Goal: Information Seeking & Learning: Learn about a topic

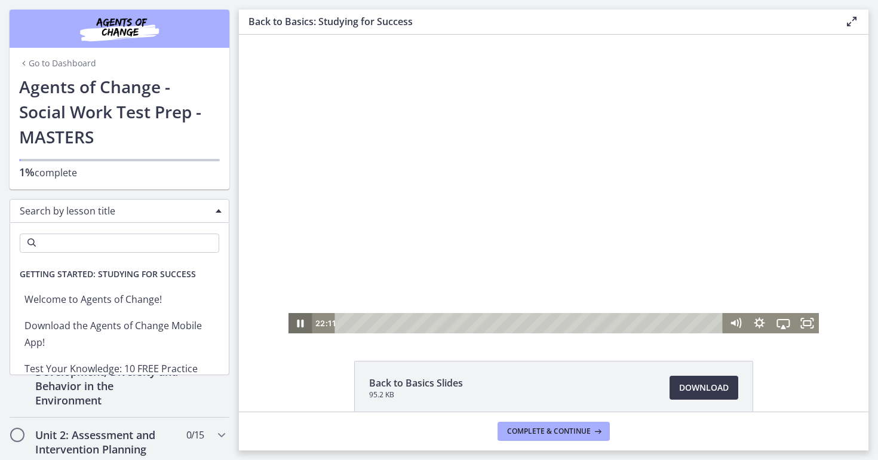
scroll to position [1, 0]
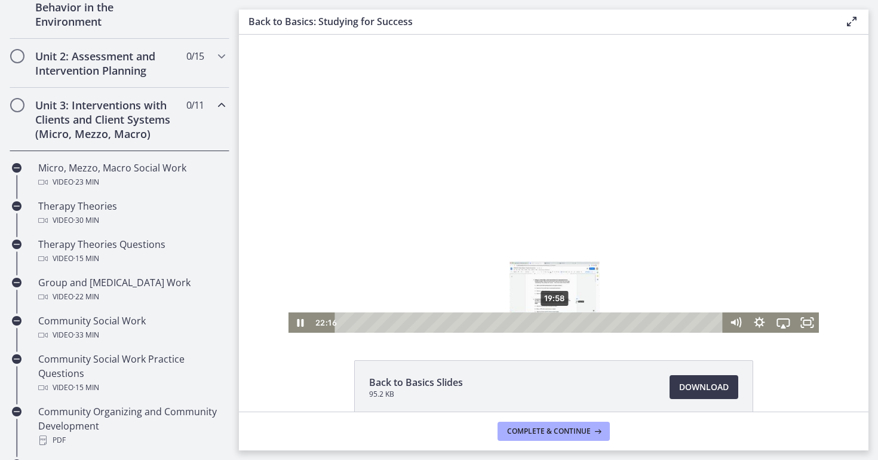
click at [555, 321] on div "19:58" at bounding box center [531, 322] width 374 height 20
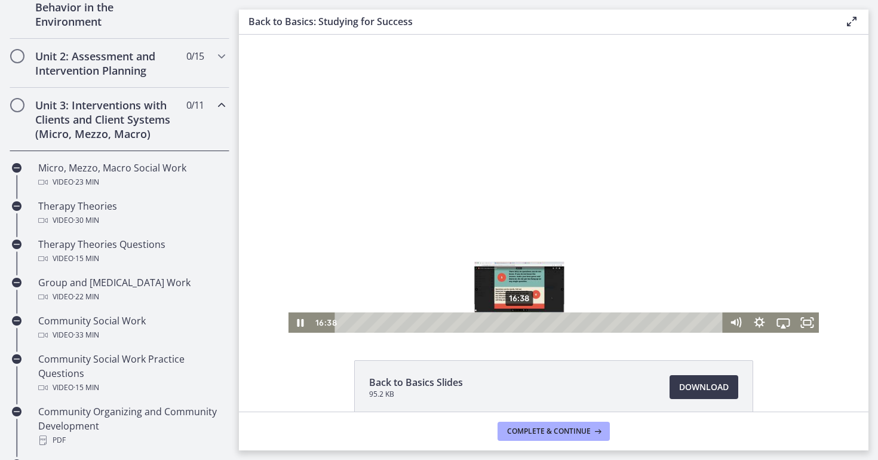
click at [520, 324] on div "16:38" at bounding box center [531, 322] width 374 height 20
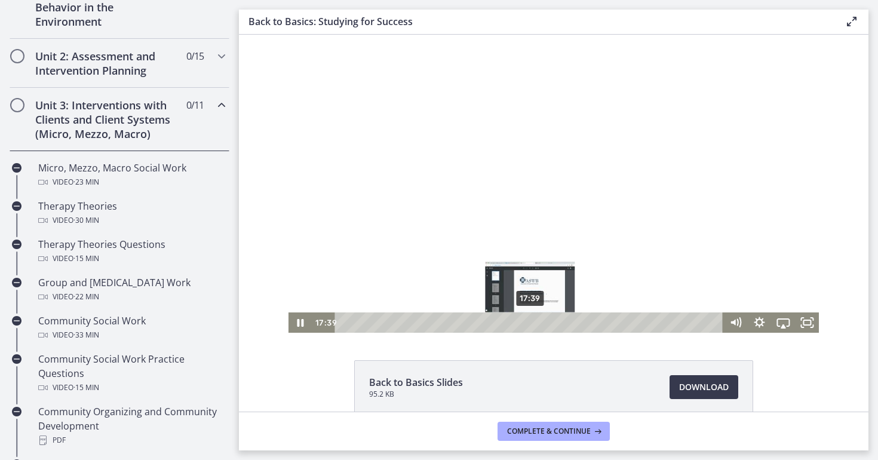
click at [531, 321] on div "17:39" at bounding box center [531, 322] width 374 height 20
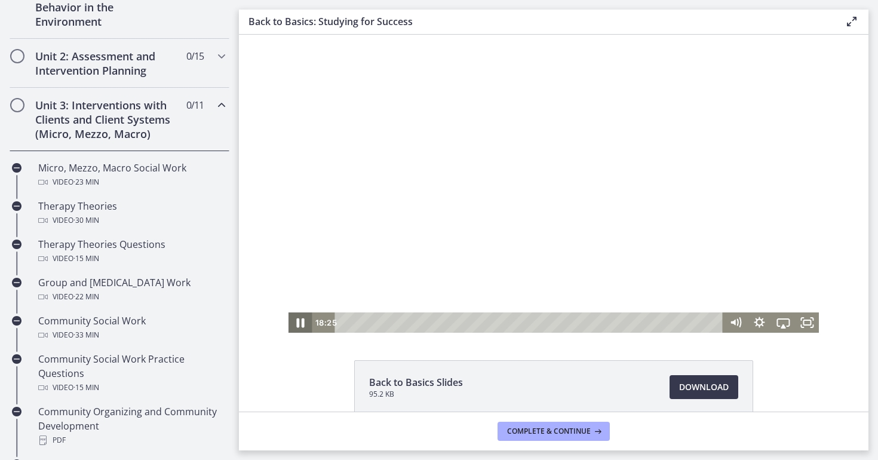
click at [299, 323] on icon "Pause" at bounding box center [301, 323] width 8 height 10
click at [299, 323] on icon "Play Video" at bounding box center [301, 322] width 6 height 8
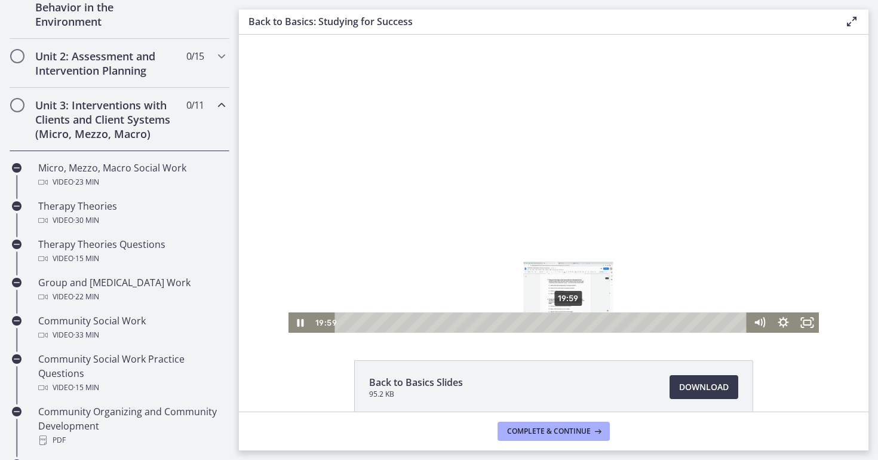
click at [569, 322] on div "19:59" at bounding box center [543, 322] width 398 height 20
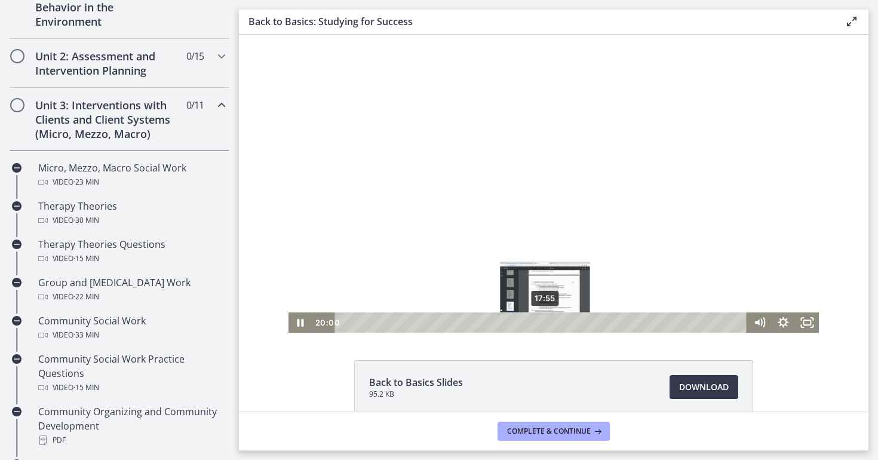
click at [545, 322] on div "17:55" at bounding box center [543, 322] width 398 height 20
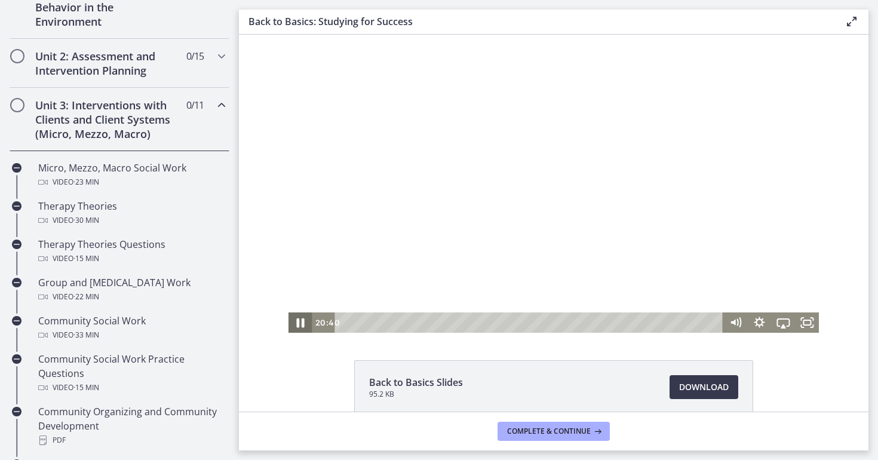
click at [301, 324] on icon "Pause" at bounding box center [300, 323] width 29 height 24
click at [301, 324] on icon "Play Video" at bounding box center [301, 322] width 6 height 8
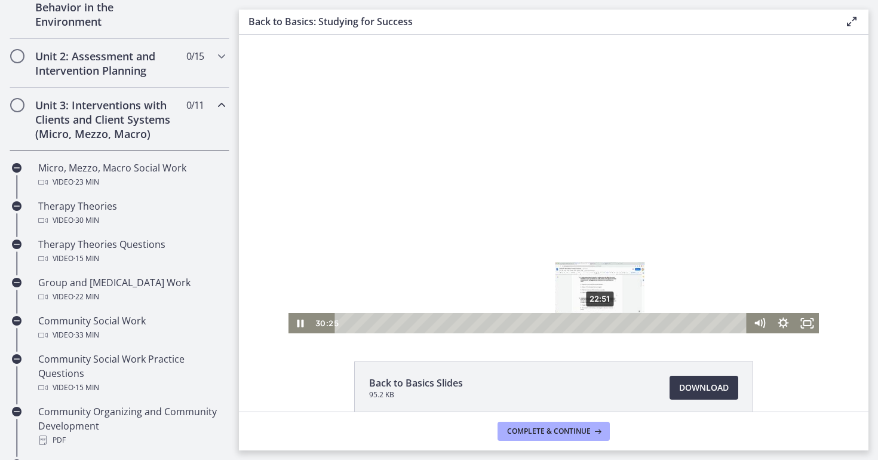
scroll to position [0, 0]
click at [600, 321] on div "22:45" at bounding box center [543, 323] width 398 height 20
click at [605, 321] on div "23:10" at bounding box center [543, 323] width 398 height 20
click at [575, 320] on div "20:34" at bounding box center [543, 323] width 398 height 20
click at [301, 326] on icon "Pause" at bounding box center [301, 323] width 24 height 20
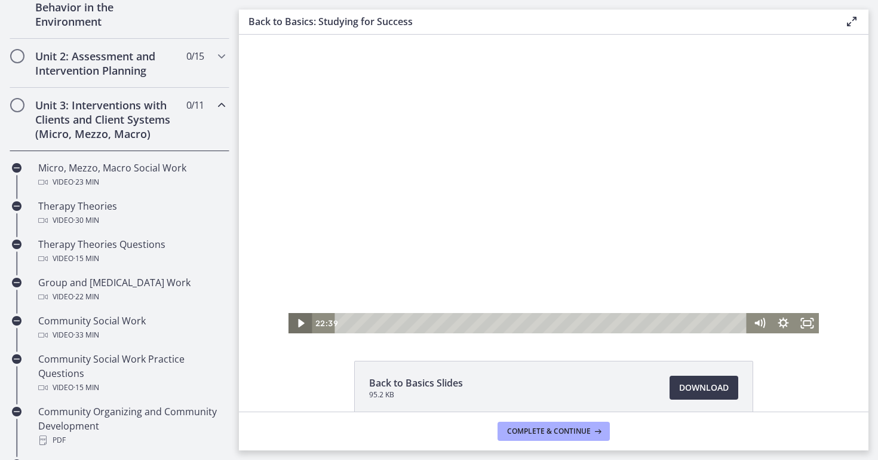
click at [301, 326] on icon "Play Video" at bounding box center [301, 323] width 6 height 8
click at [654, 323] on div "27:32" at bounding box center [543, 323] width 398 height 20
click at [636, 324] on div "25:56" at bounding box center [543, 323] width 398 height 20
click at [606, 324] on div "23:17" at bounding box center [543, 323] width 398 height 20
click at [304, 322] on icon "Pause" at bounding box center [301, 323] width 24 height 20
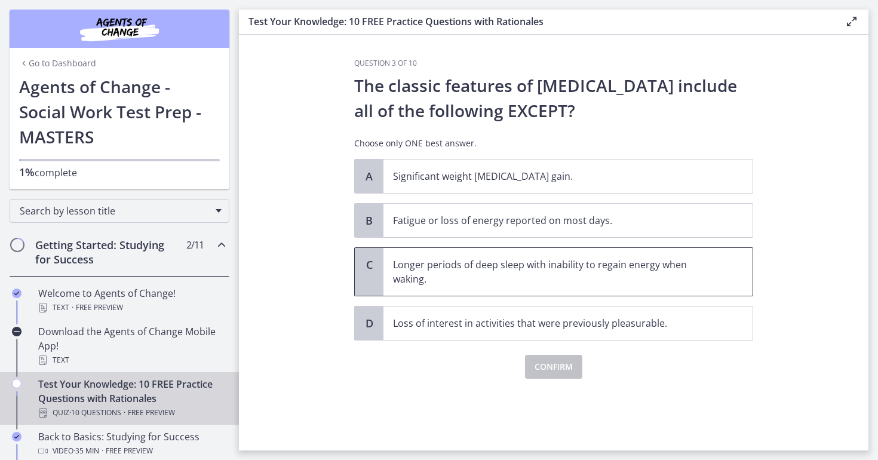
click at [449, 264] on p "Longer periods of deep sleep with inability to regain energy when waking." at bounding box center [556, 271] width 326 height 29
click at [549, 367] on span "Confirm" at bounding box center [554, 367] width 38 height 14
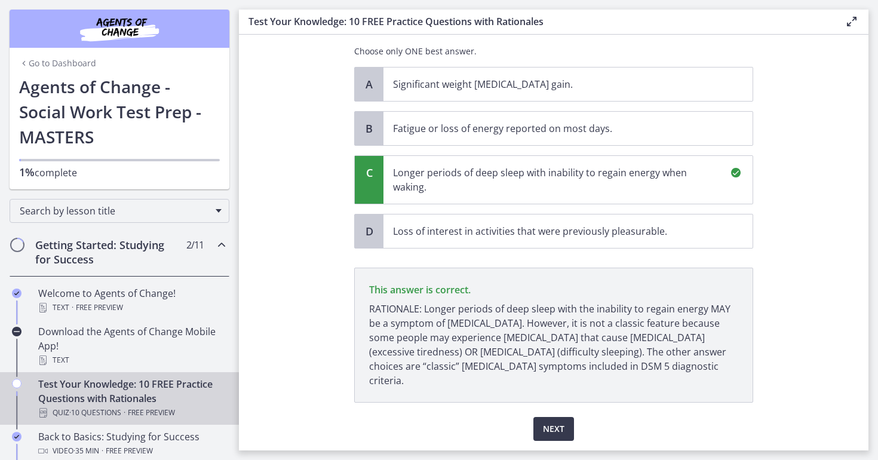
scroll to position [116, 0]
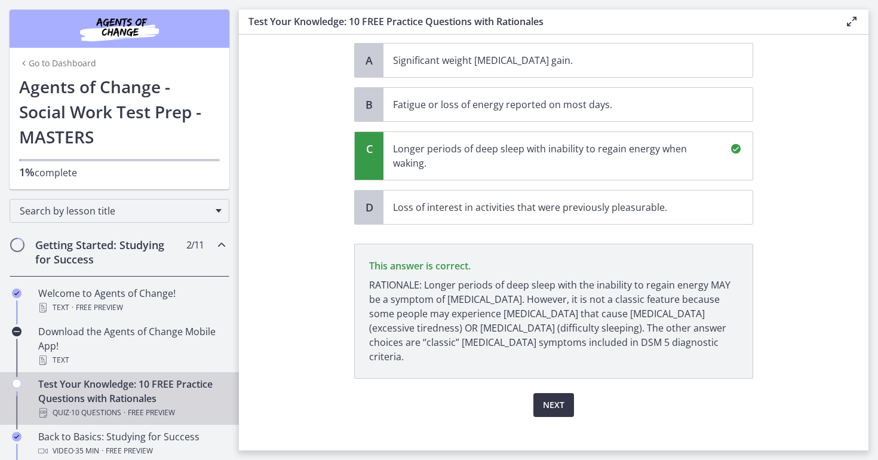
click at [550, 398] on span "Next" at bounding box center [554, 405] width 22 height 14
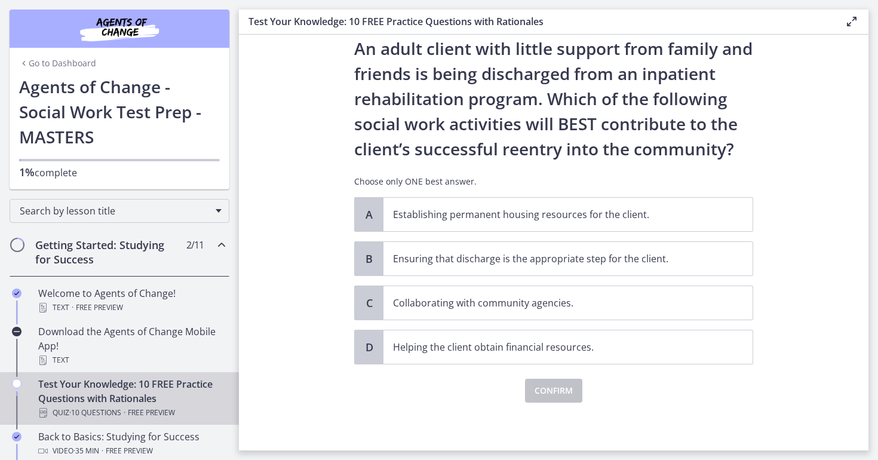
scroll to position [0, 0]
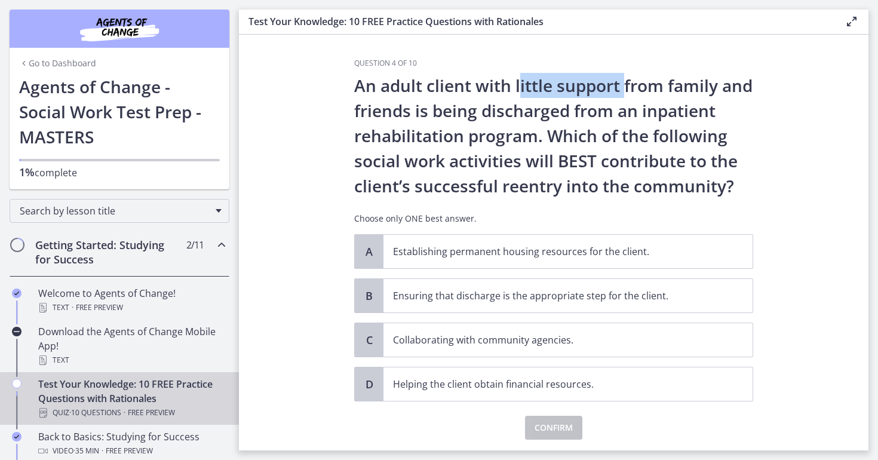
drag, startPoint x: 518, startPoint y: 87, endPoint x: 621, endPoint y: 93, distance: 102.9
click at [621, 93] on p "An adult client with little support from family and friends is being discharged…" at bounding box center [553, 135] width 399 height 125
click at [532, 340] on p "Collaborating with community agencies." at bounding box center [556, 340] width 326 height 14
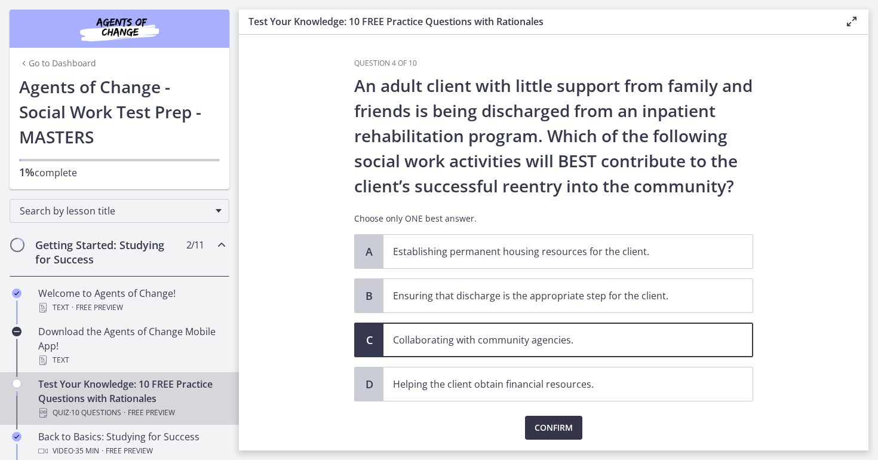
click at [550, 428] on span "Confirm" at bounding box center [554, 428] width 38 height 14
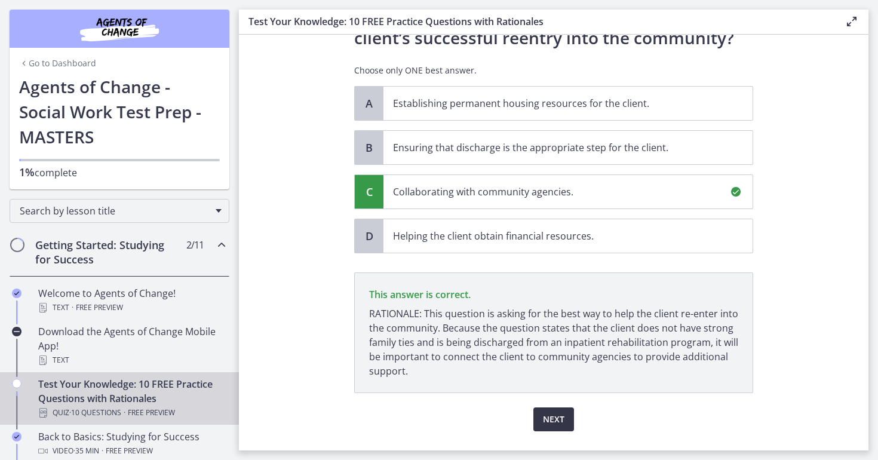
scroll to position [177, 0]
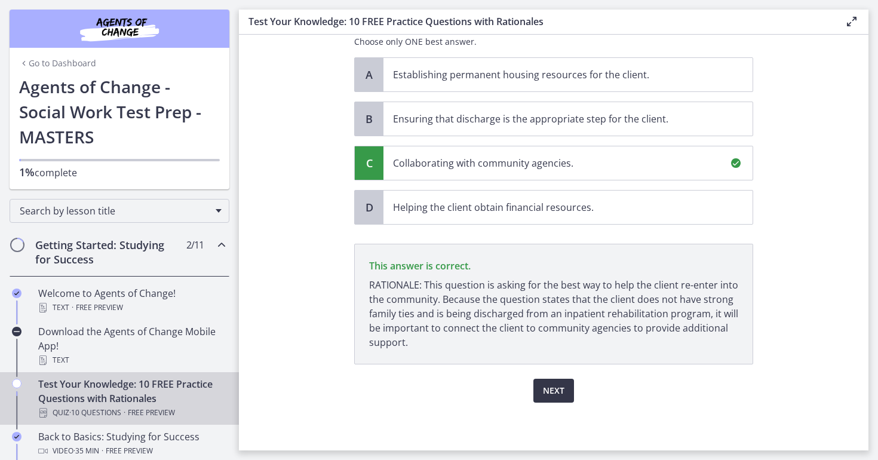
click at [553, 389] on span "Next" at bounding box center [554, 391] width 22 height 14
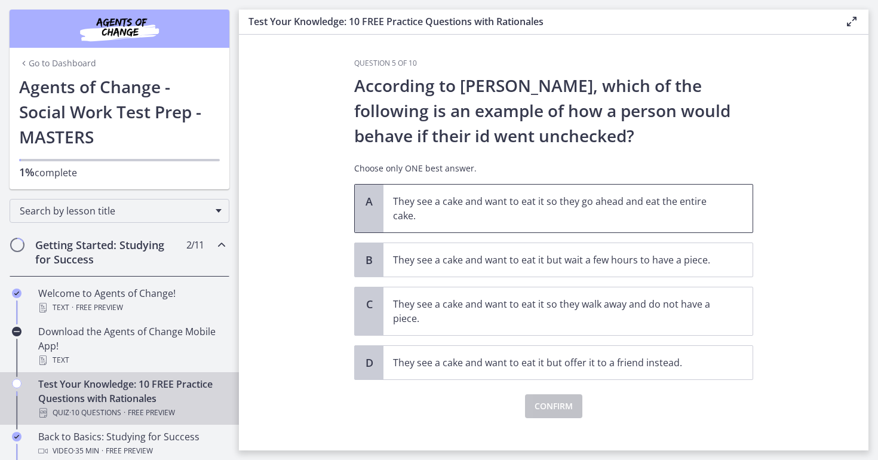
click at [586, 222] on p "They see a cake and want to eat it so they go ahead and eat the entire cake." at bounding box center [556, 208] width 326 height 29
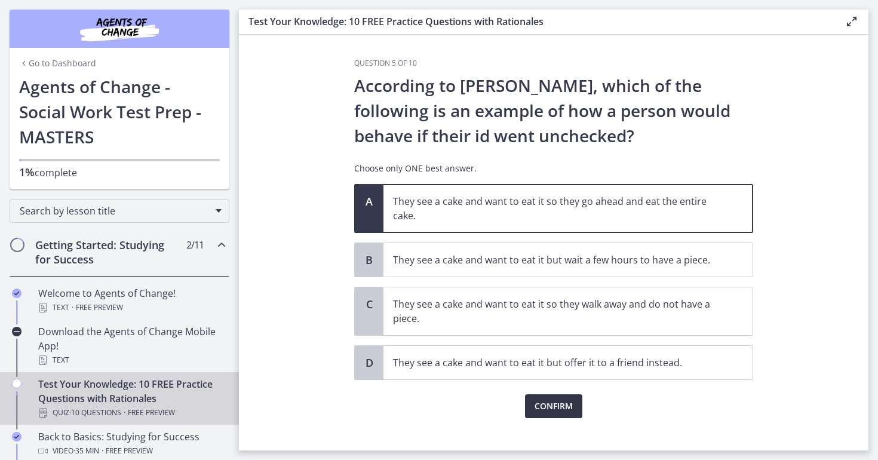
click at [560, 410] on span "Confirm" at bounding box center [554, 406] width 38 height 14
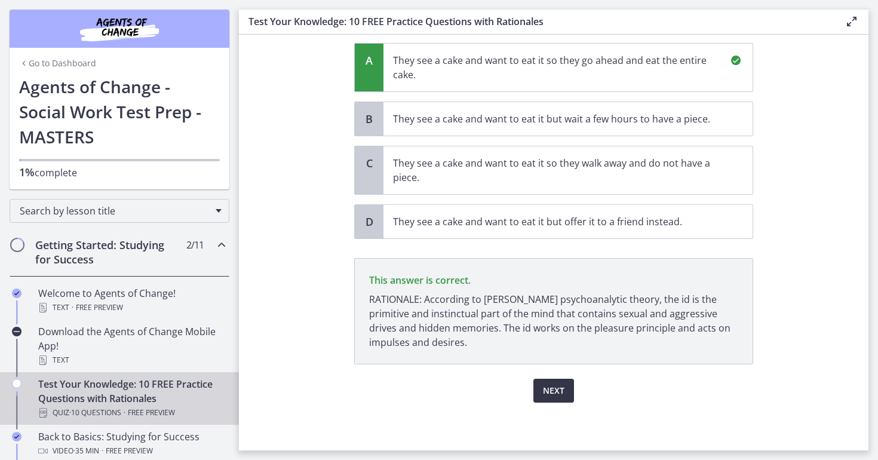
scroll to position [141, 0]
click at [555, 393] on span "Next" at bounding box center [554, 391] width 22 height 14
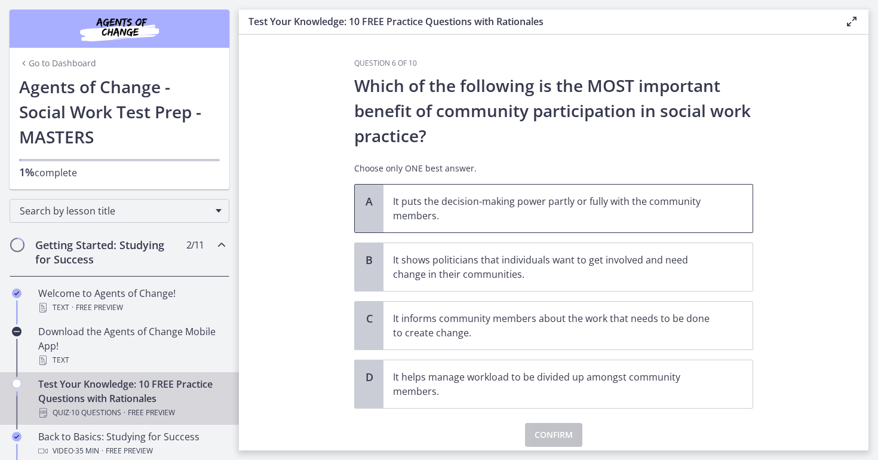
click at [609, 195] on p "It puts the decision-making power partly or fully with the community members." at bounding box center [556, 208] width 326 height 29
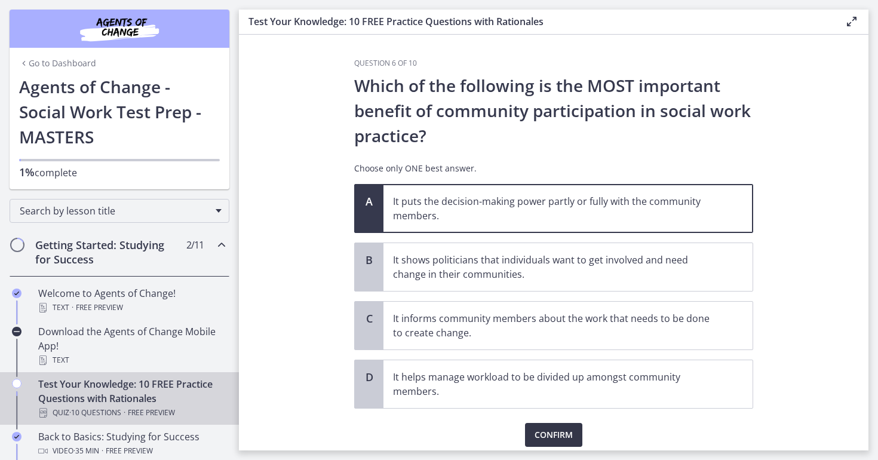
click at [548, 433] on span "Confirm" at bounding box center [554, 435] width 38 height 14
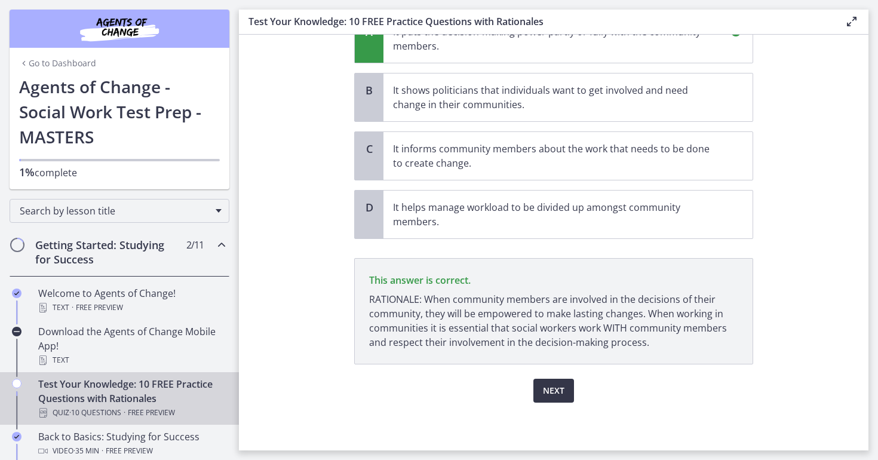
scroll to position [170, 0]
click at [545, 388] on span "Next" at bounding box center [554, 391] width 22 height 14
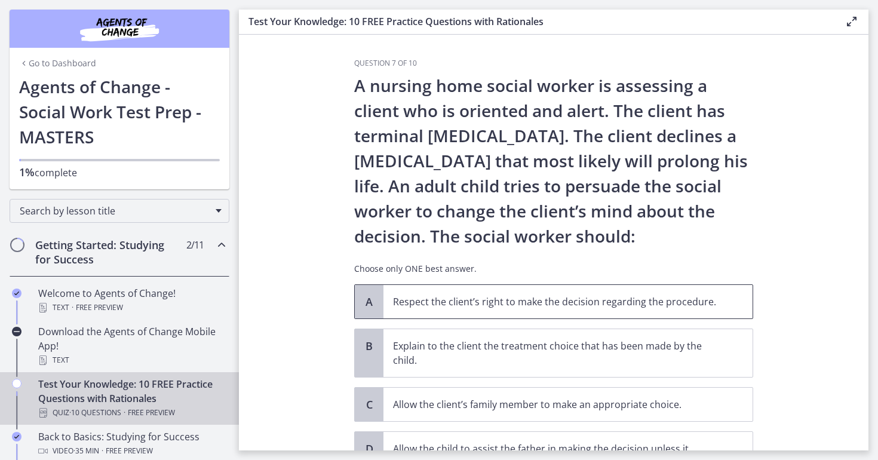
click at [596, 294] on span "Respect the client’s right to make the decision regarding the procedure." at bounding box center [568, 301] width 369 height 33
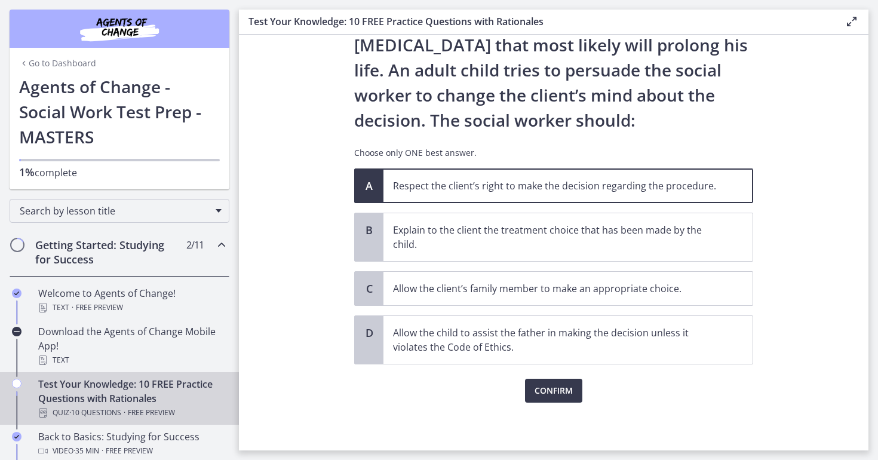
scroll to position [116, 0]
click at [557, 387] on span "Confirm" at bounding box center [554, 391] width 38 height 14
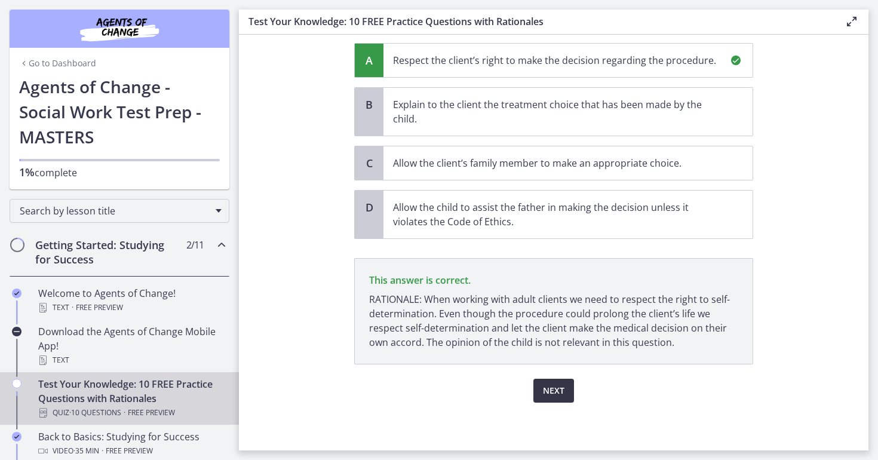
scroll to position [241, 0]
click at [557, 387] on span "Next" at bounding box center [554, 391] width 22 height 14
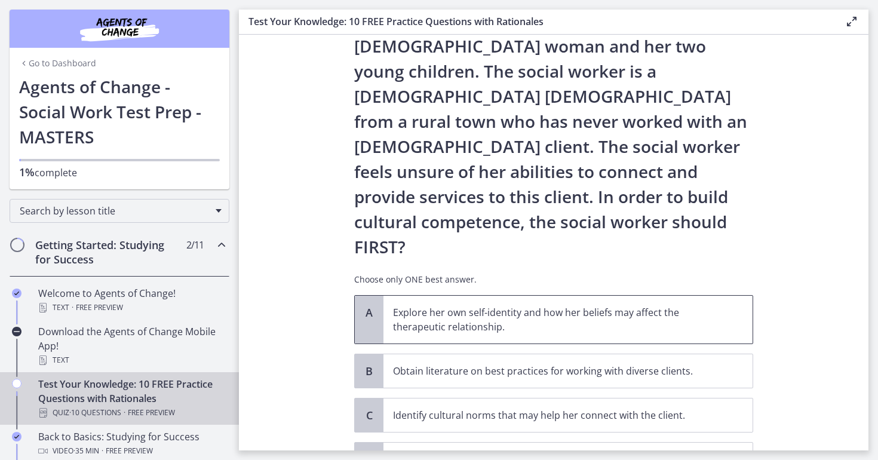
click at [584, 305] on p "Explore her own self-identity and how her beliefs may affect the therapeutic re…" at bounding box center [556, 319] width 326 height 29
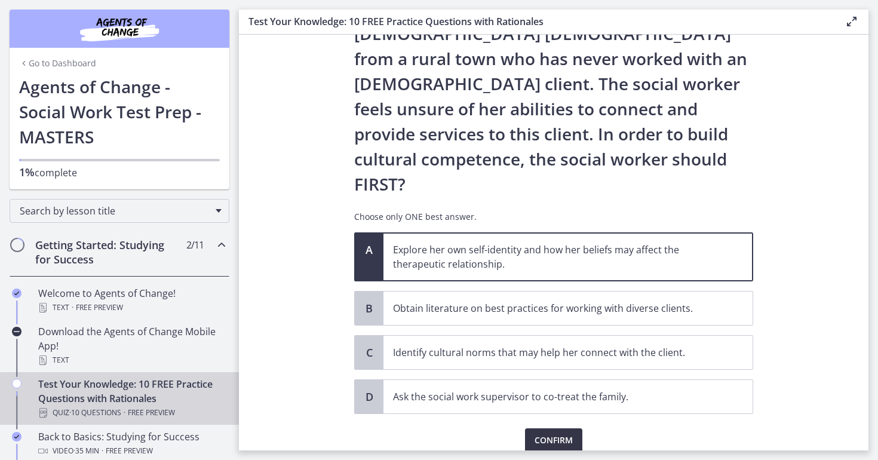
scroll to position [152, 0]
click at [548, 434] on span "Confirm" at bounding box center [554, 441] width 38 height 14
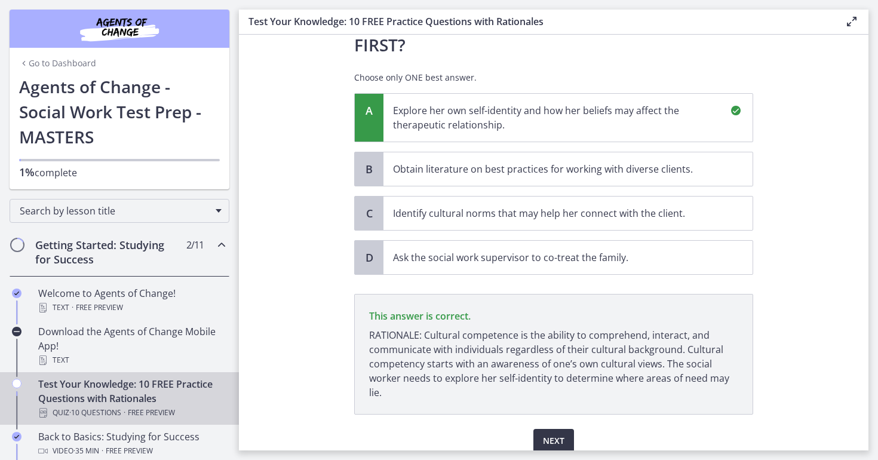
scroll to position [292, 0]
click at [556, 434] on span "Next" at bounding box center [554, 441] width 22 height 14
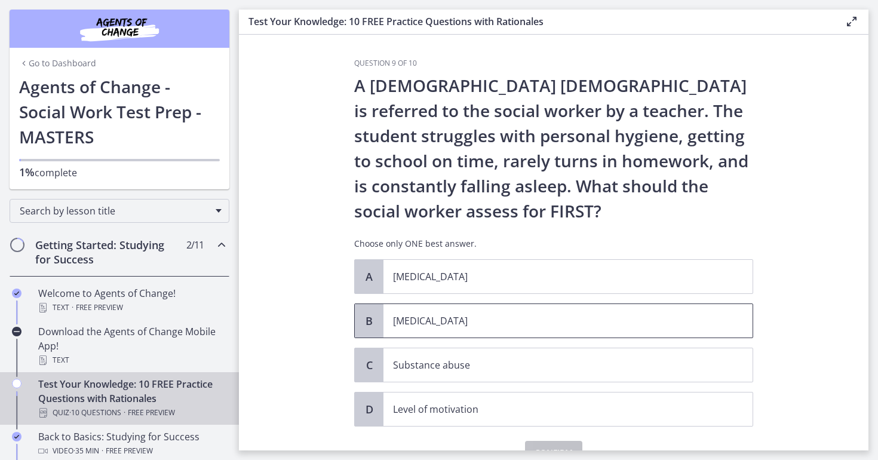
click at [524, 320] on p "[MEDICAL_DATA]" at bounding box center [556, 321] width 326 height 14
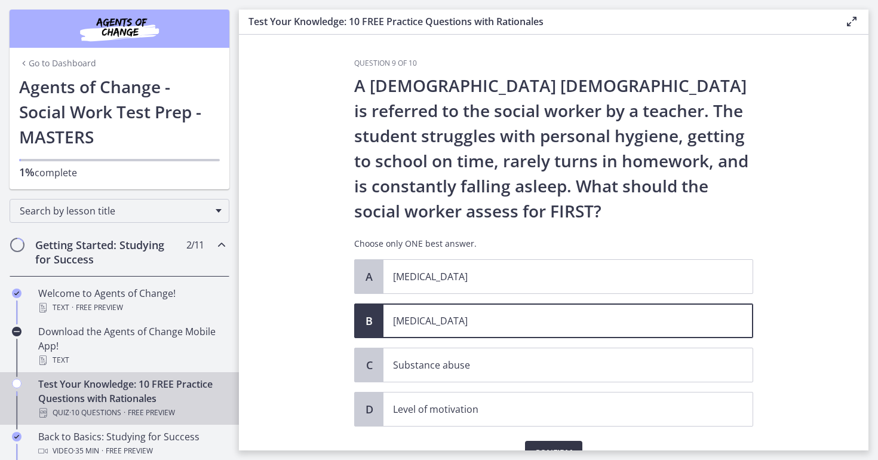
click at [560, 443] on button "Confirm" at bounding box center [553, 453] width 57 height 24
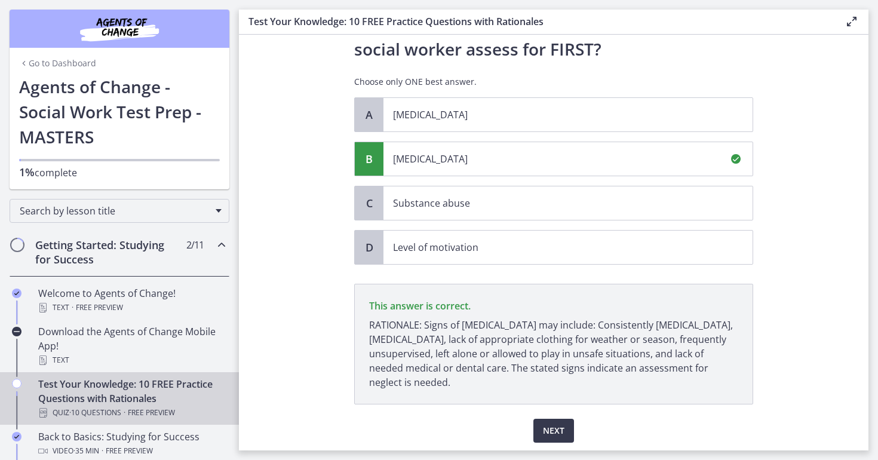
scroll to position [202, 0]
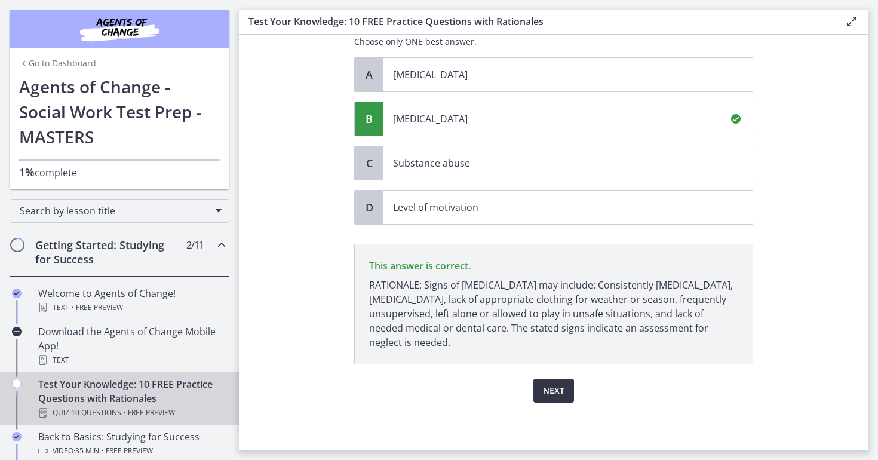
click at [554, 390] on span "Next" at bounding box center [554, 391] width 22 height 14
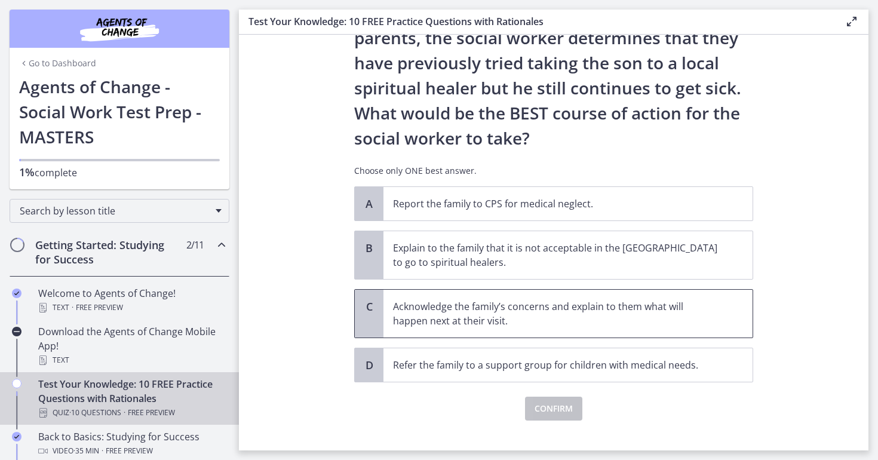
scroll to position [200, 0]
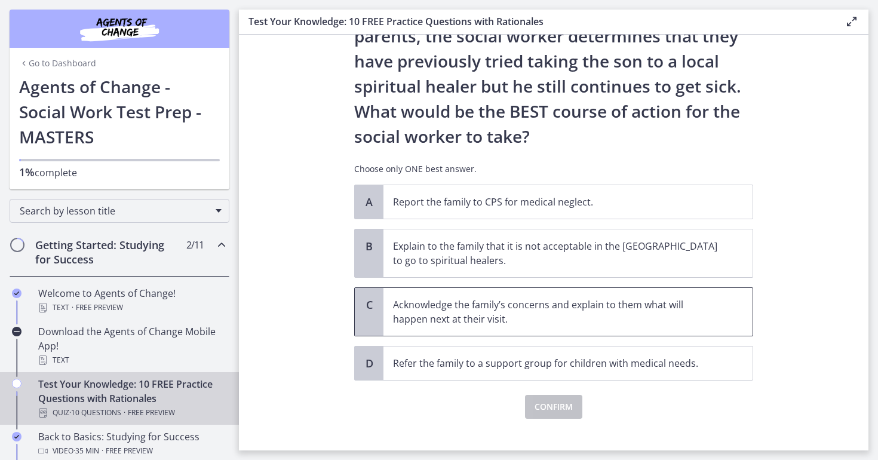
click at [557, 327] on span "Acknowledge the family’s concerns and explain to them what will happen next at …" at bounding box center [568, 312] width 369 height 48
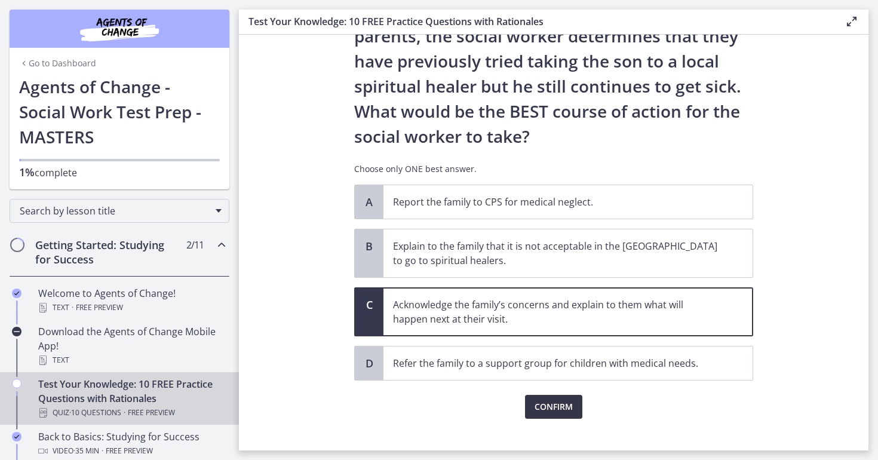
click at [557, 411] on span "Confirm" at bounding box center [554, 407] width 38 height 14
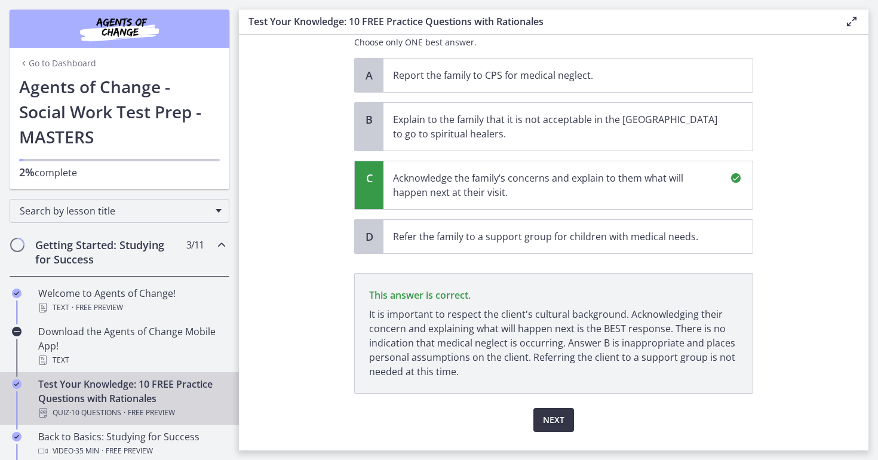
scroll to position [356, 0]
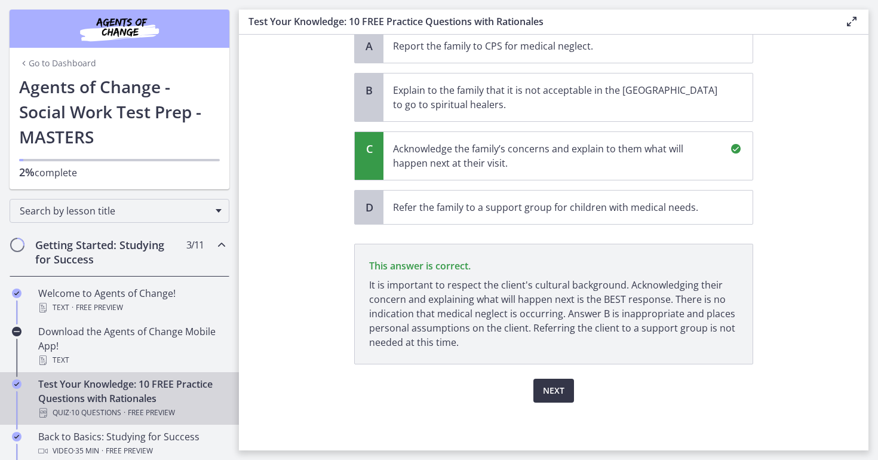
click at [558, 384] on span "Next" at bounding box center [554, 391] width 22 height 14
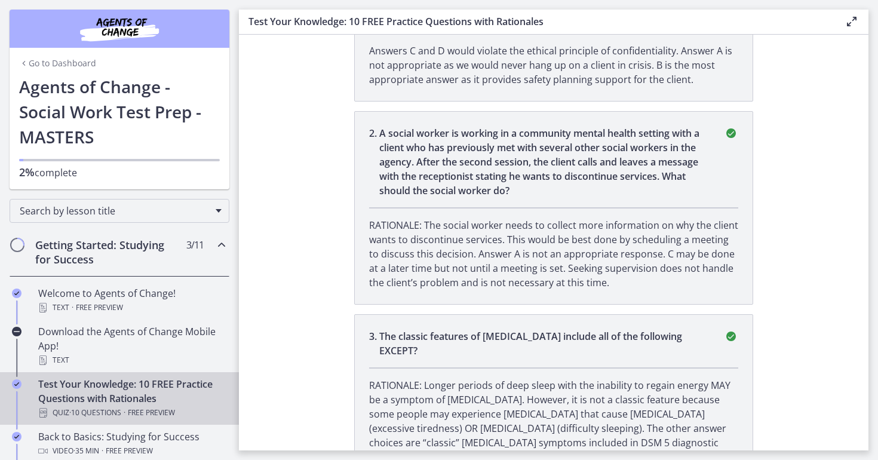
scroll to position [0, 0]
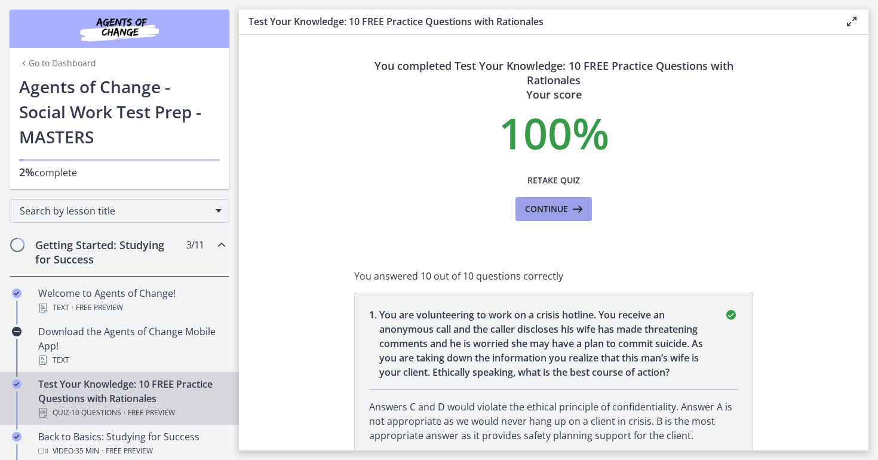
click at [568, 204] on span "Continue" at bounding box center [546, 209] width 43 height 14
